Goal: Information Seeking & Learning: Learn about a topic

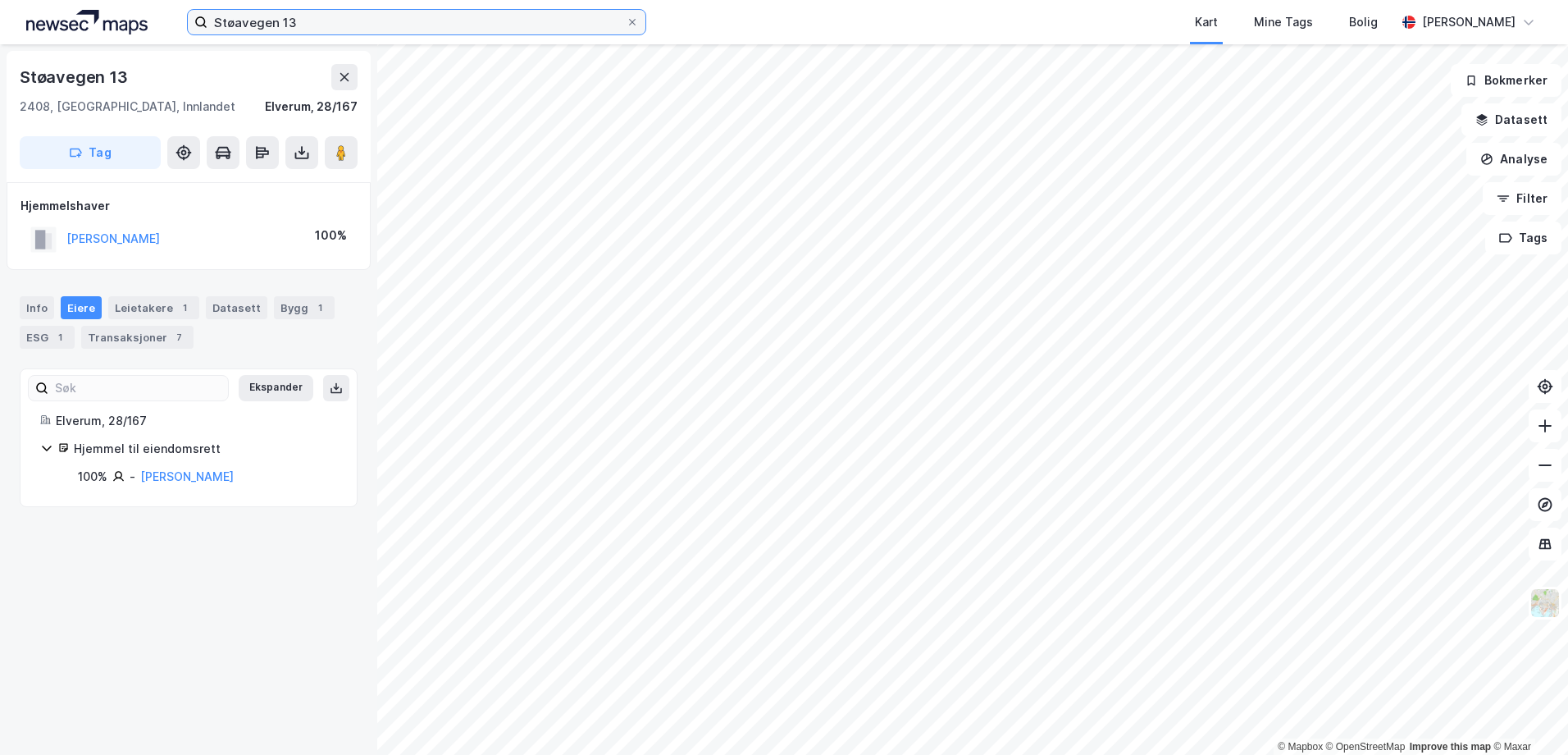
click at [381, 20] on input "Støavegen 13" at bounding box center [417, 22] width 418 height 25
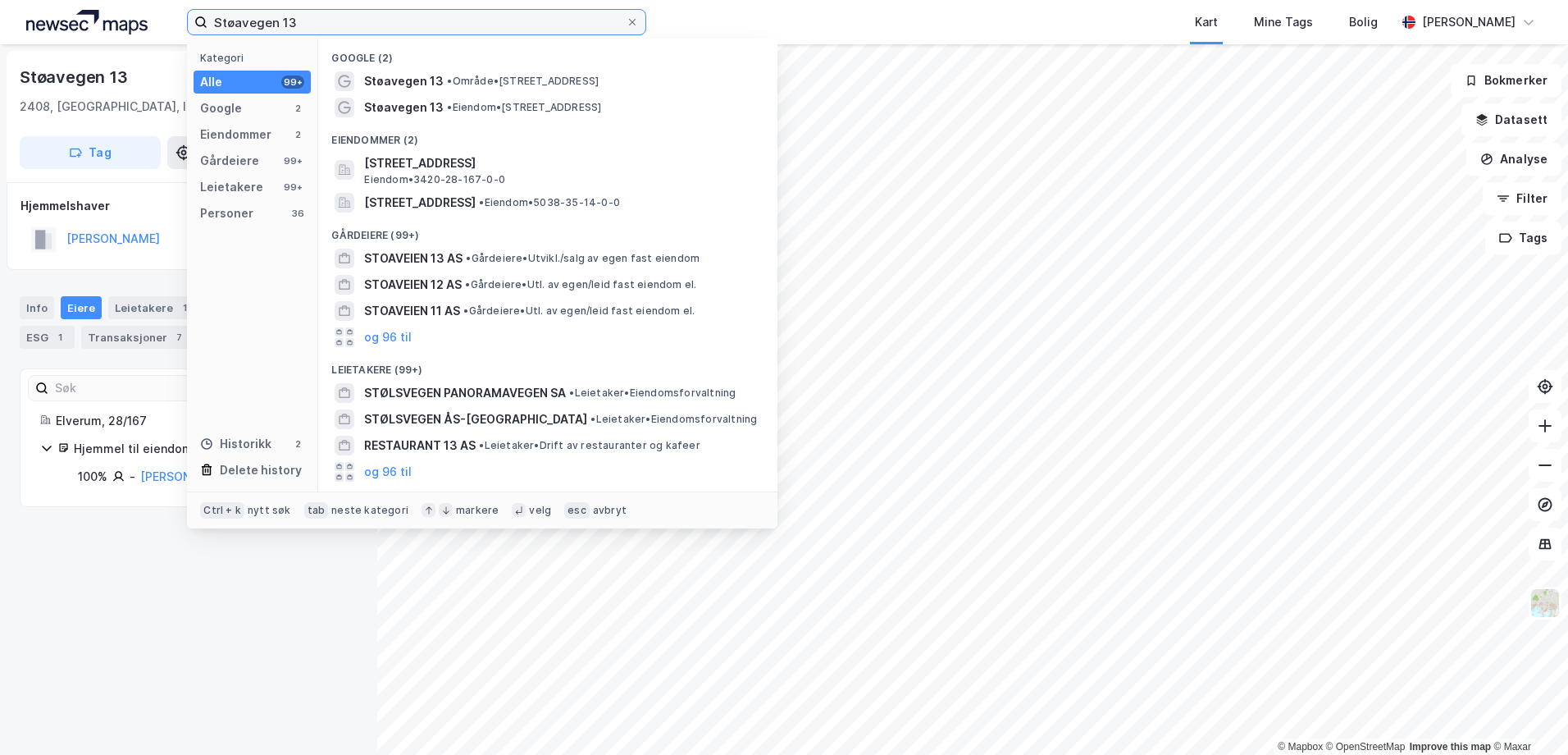
drag, startPoint x: 295, startPoint y: 21, endPoint x: 132, endPoint y: 26, distance: 163.1
click at [132, 26] on div "Støavegen 13 Kategori Alle 99+ Google 2 Eiendommer 2 Gårdeiere 99+ Leietakere 9…" at bounding box center [784, 22] width 1568 height 45
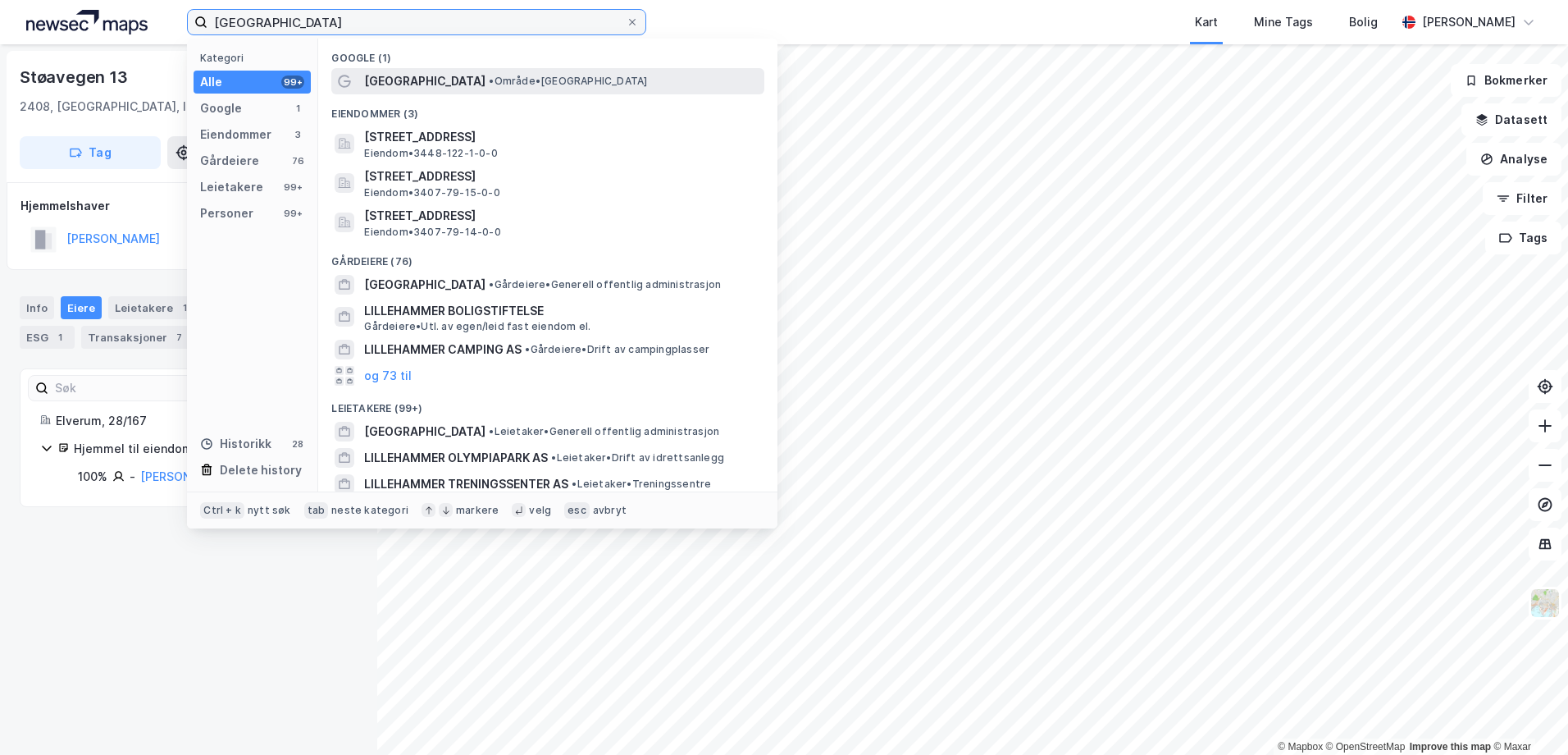
type input "[GEOGRAPHIC_DATA]"
click at [364, 78] on span "[GEOGRAPHIC_DATA]" at bounding box center [425, 81] width 121 height 20
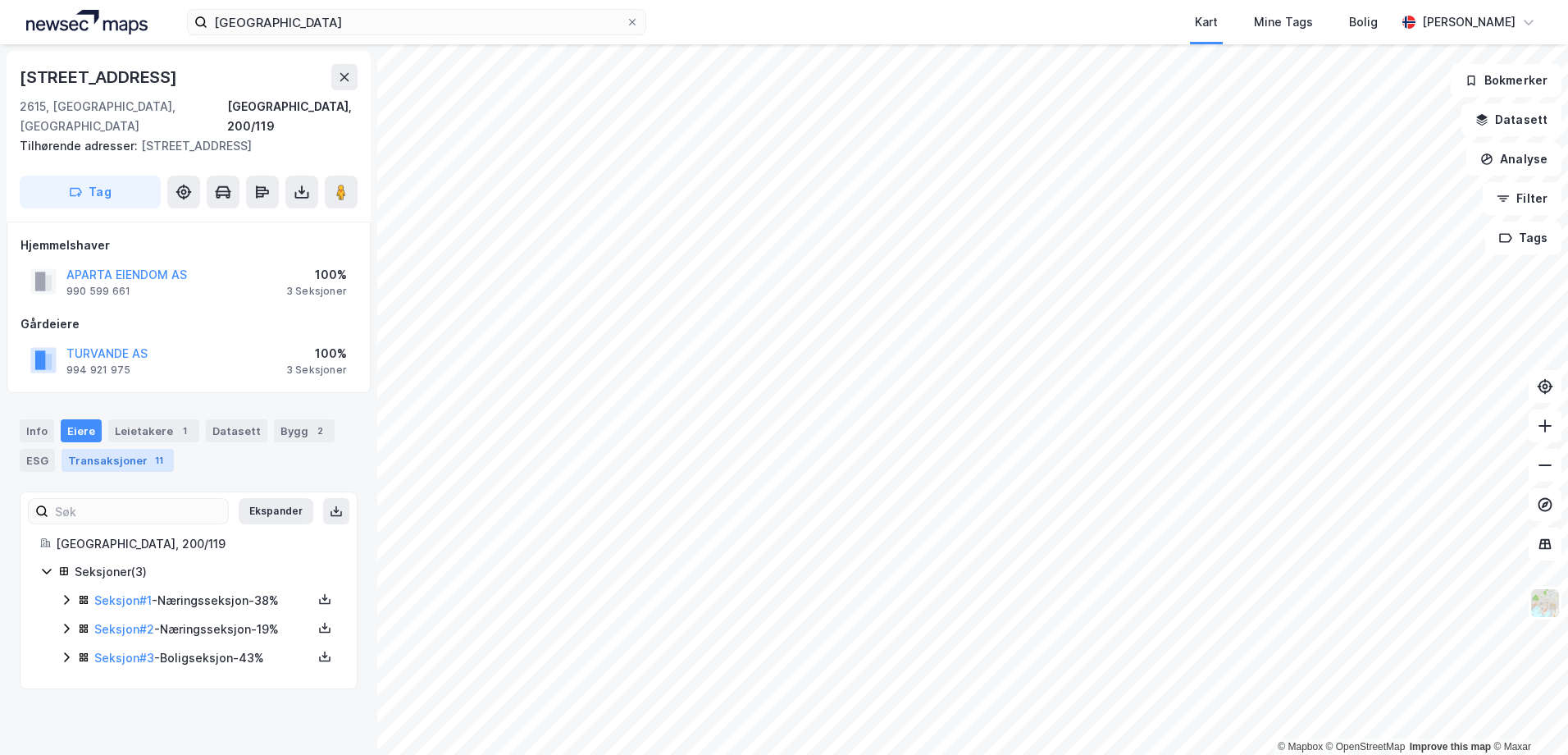
click at [103, 449] on div "Transaksjoner 11" at bounding box center [118, 460] width 112 height 23
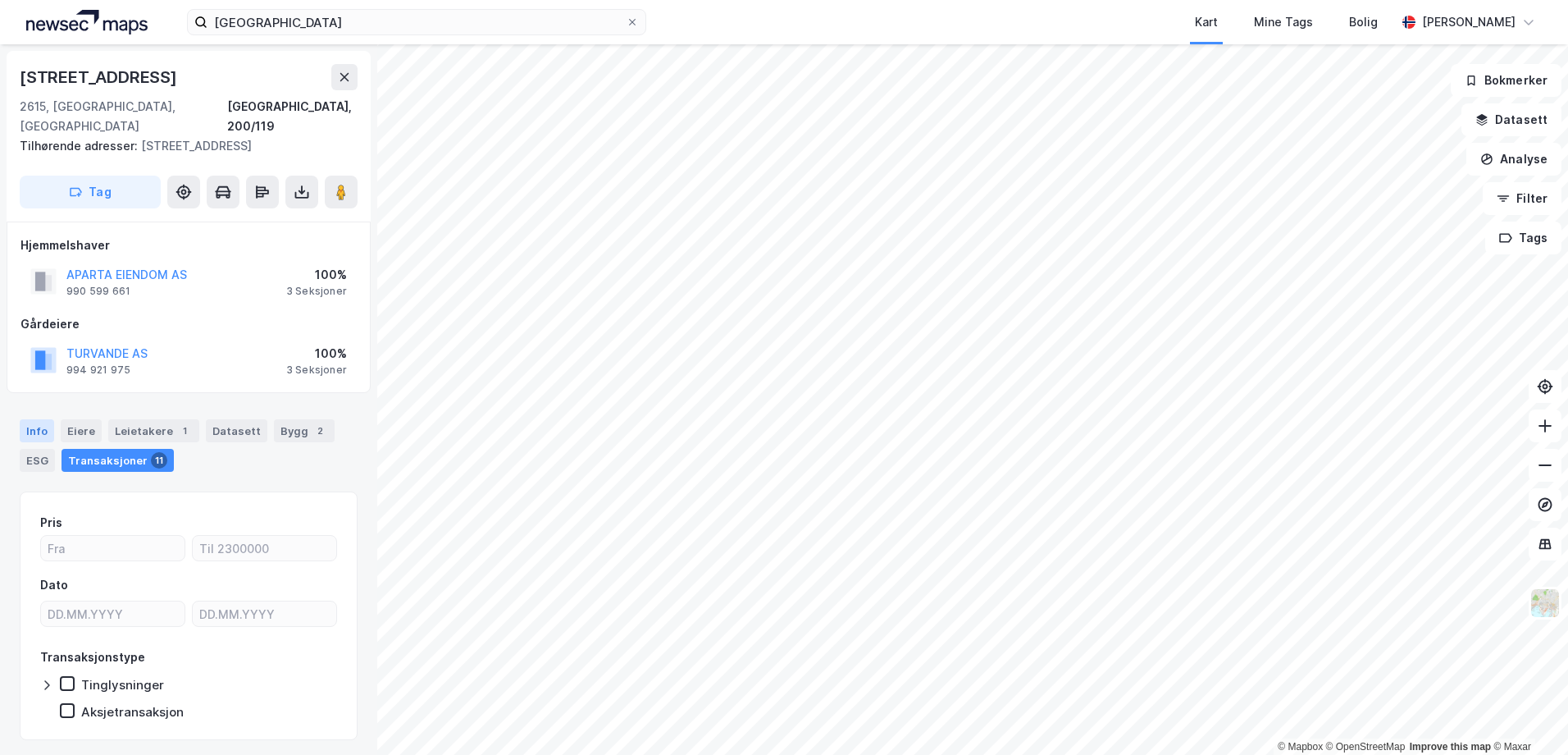
click at [43, 419] on div "Info" at bounding box center [37, 431] width 35 height 23
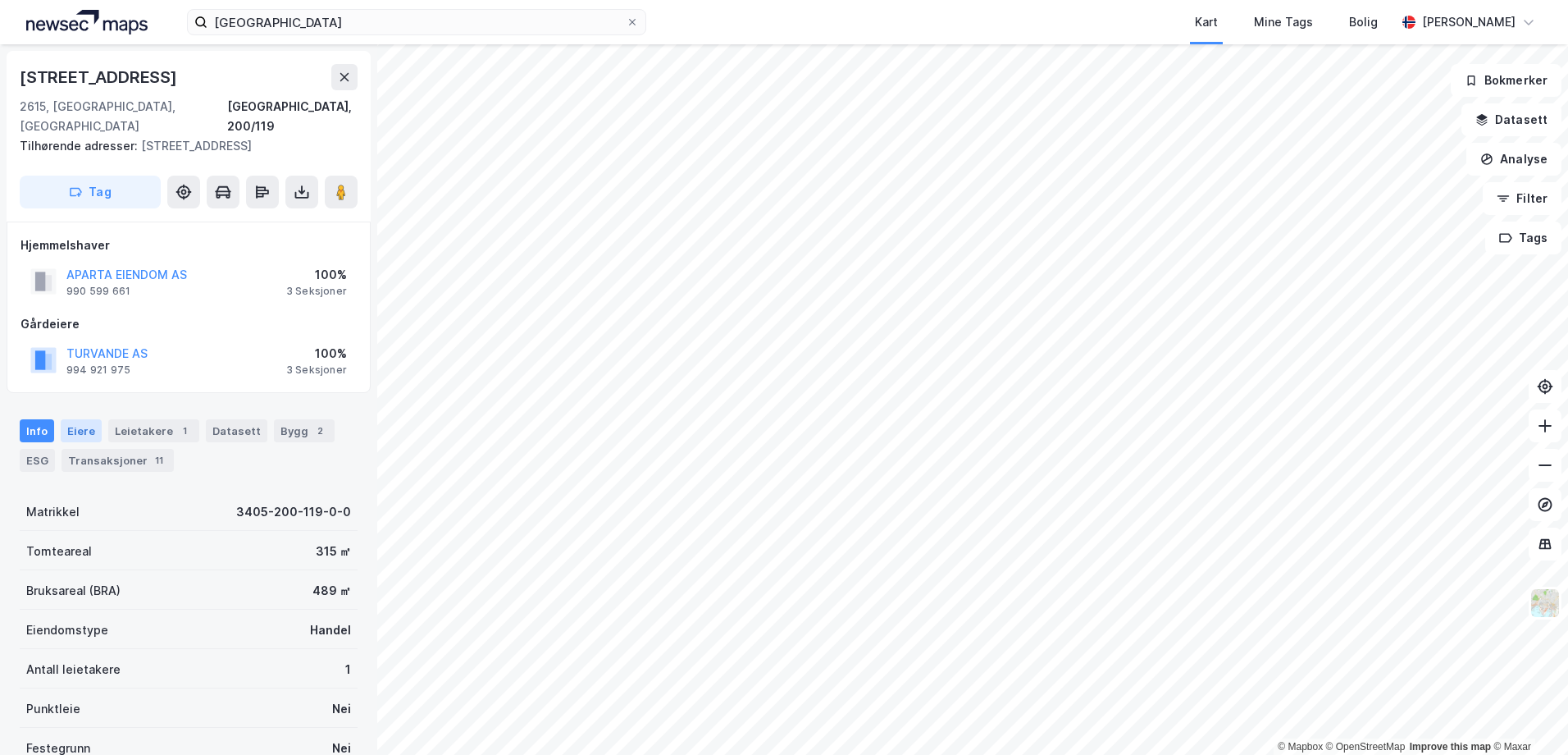
click at [73, 419] on div "Eiere" at bounding box center [81, 431] width 41 height 23
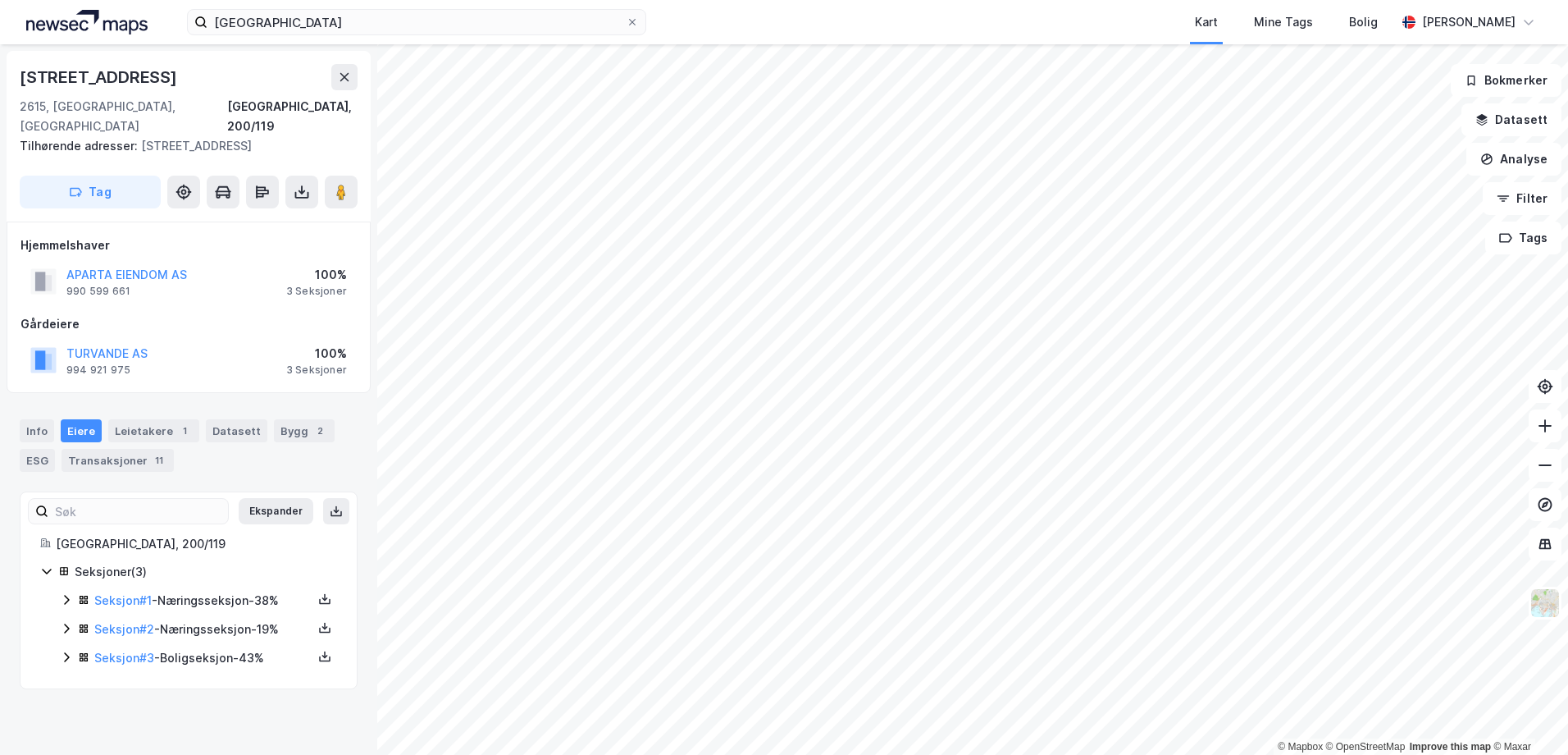
click at [62, 593] on icon at bounding box center [66, 600] width 13 height 13
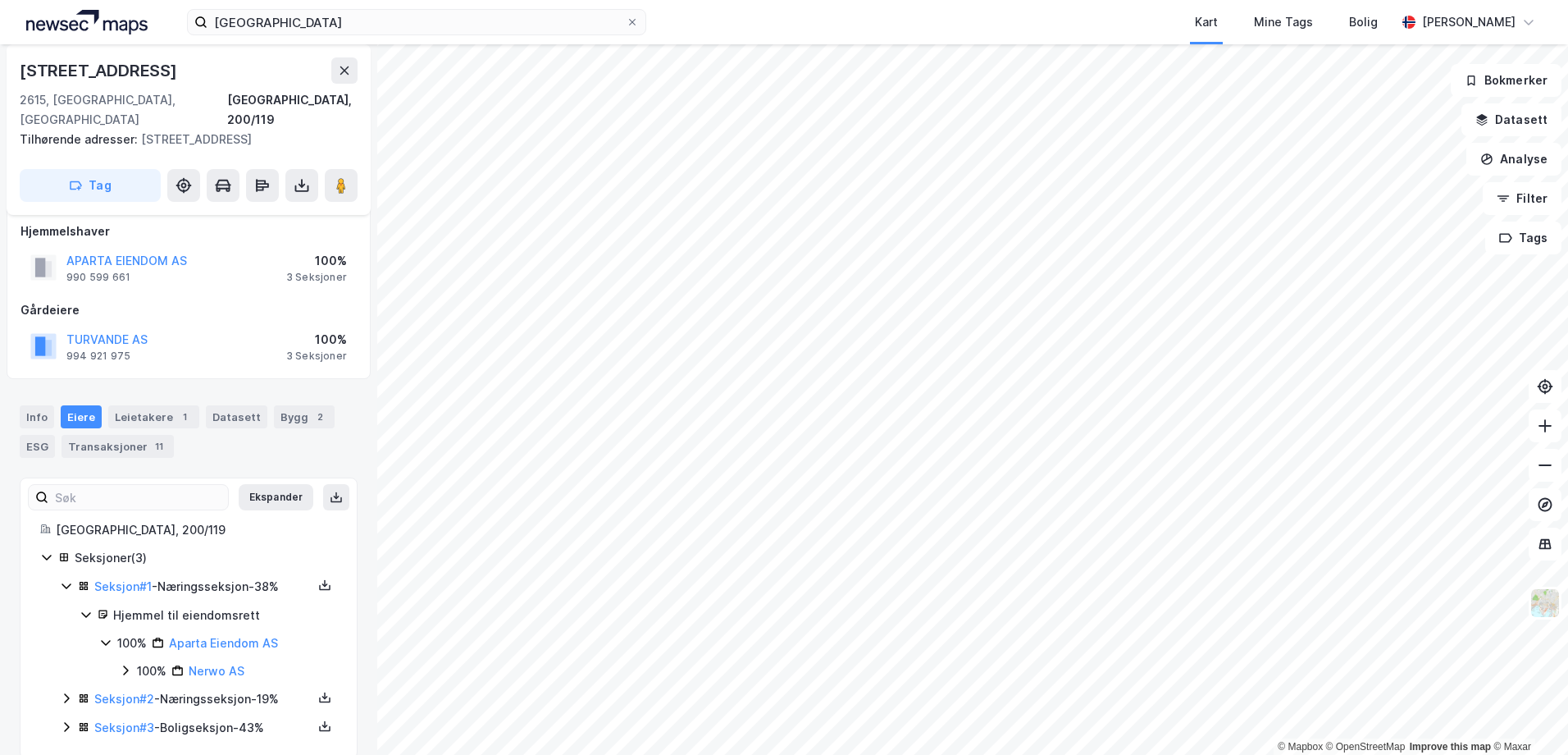
scroll to position [18, 0]
click at [72, 688] on icon at bounding box center [66, 694] width 13 height 13
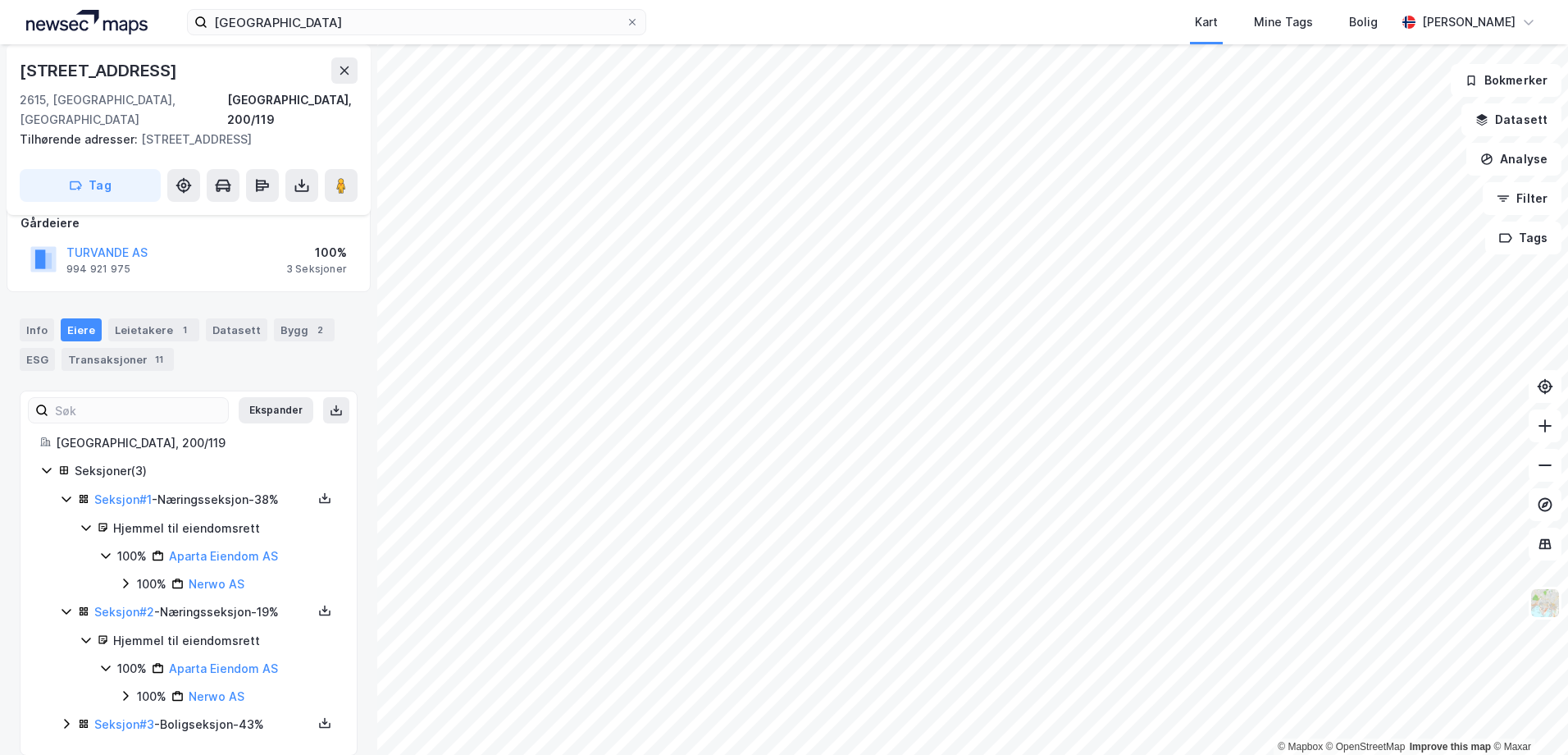
scroll to position [102, 0]
click at [66, 718] on icon at bounding box center [67, 723] width 5 height 10
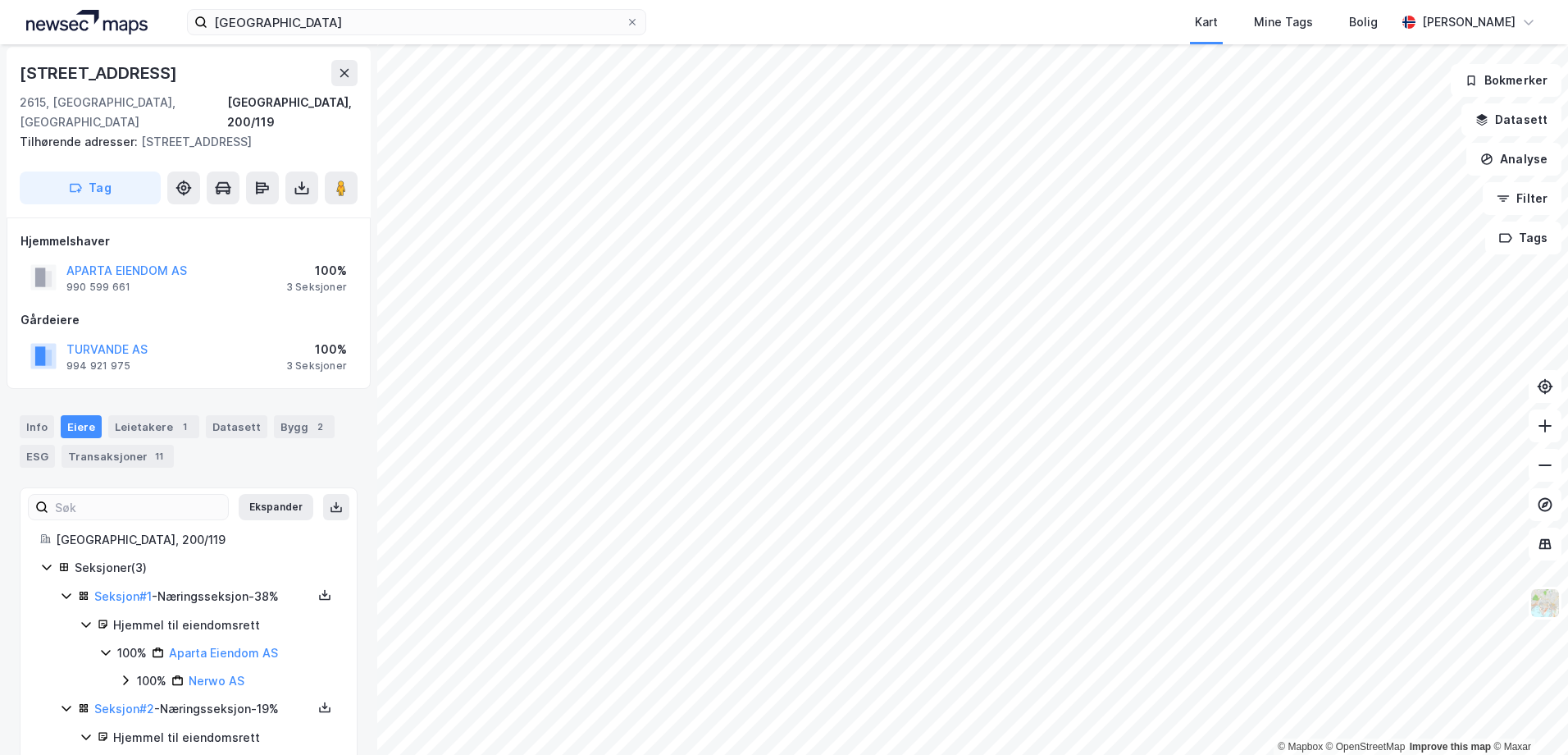
scroll to position [0, 0]
